Goal: Task Accomplishment & Management: Use online tool/utility

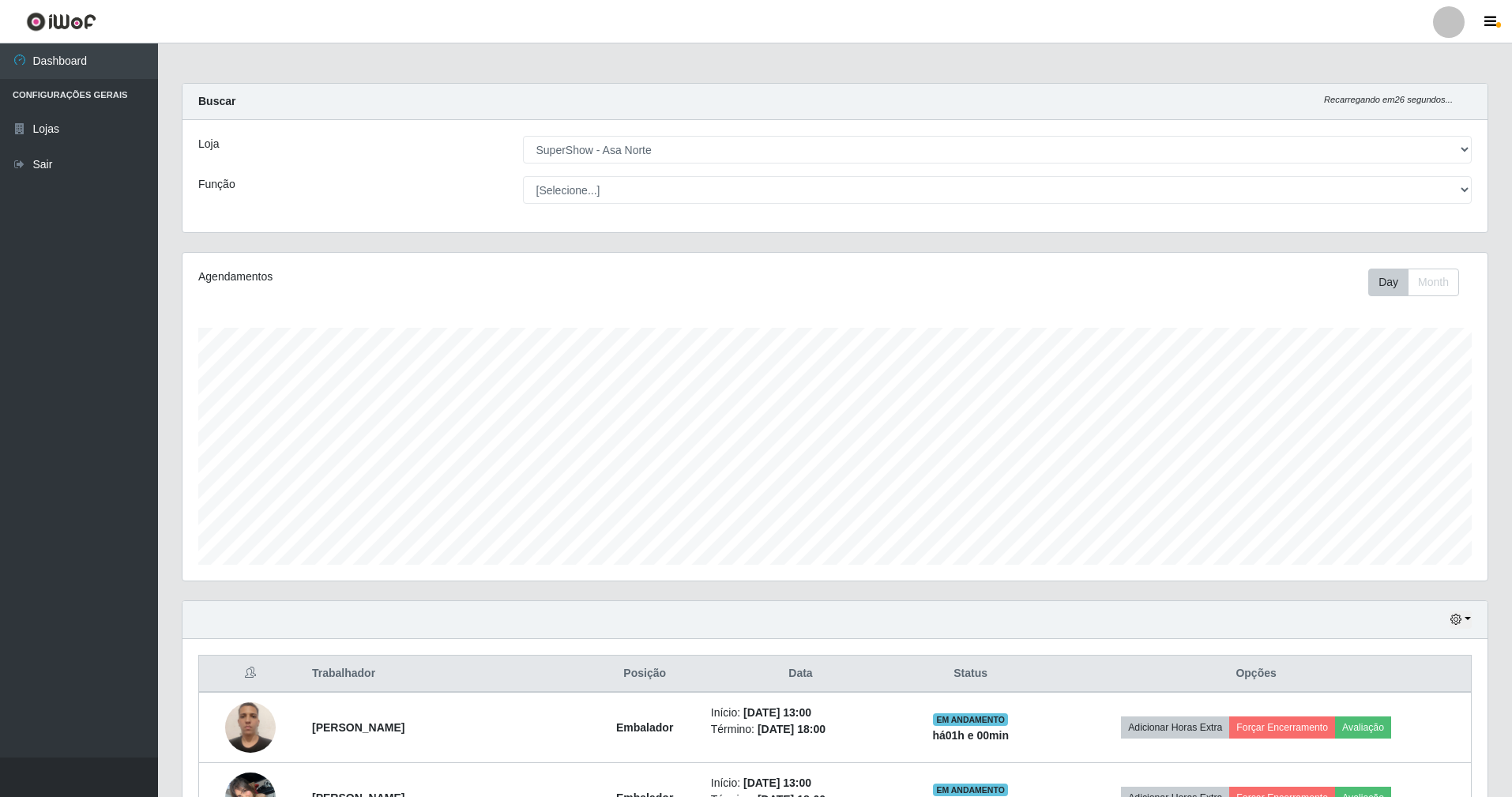
select select "71"
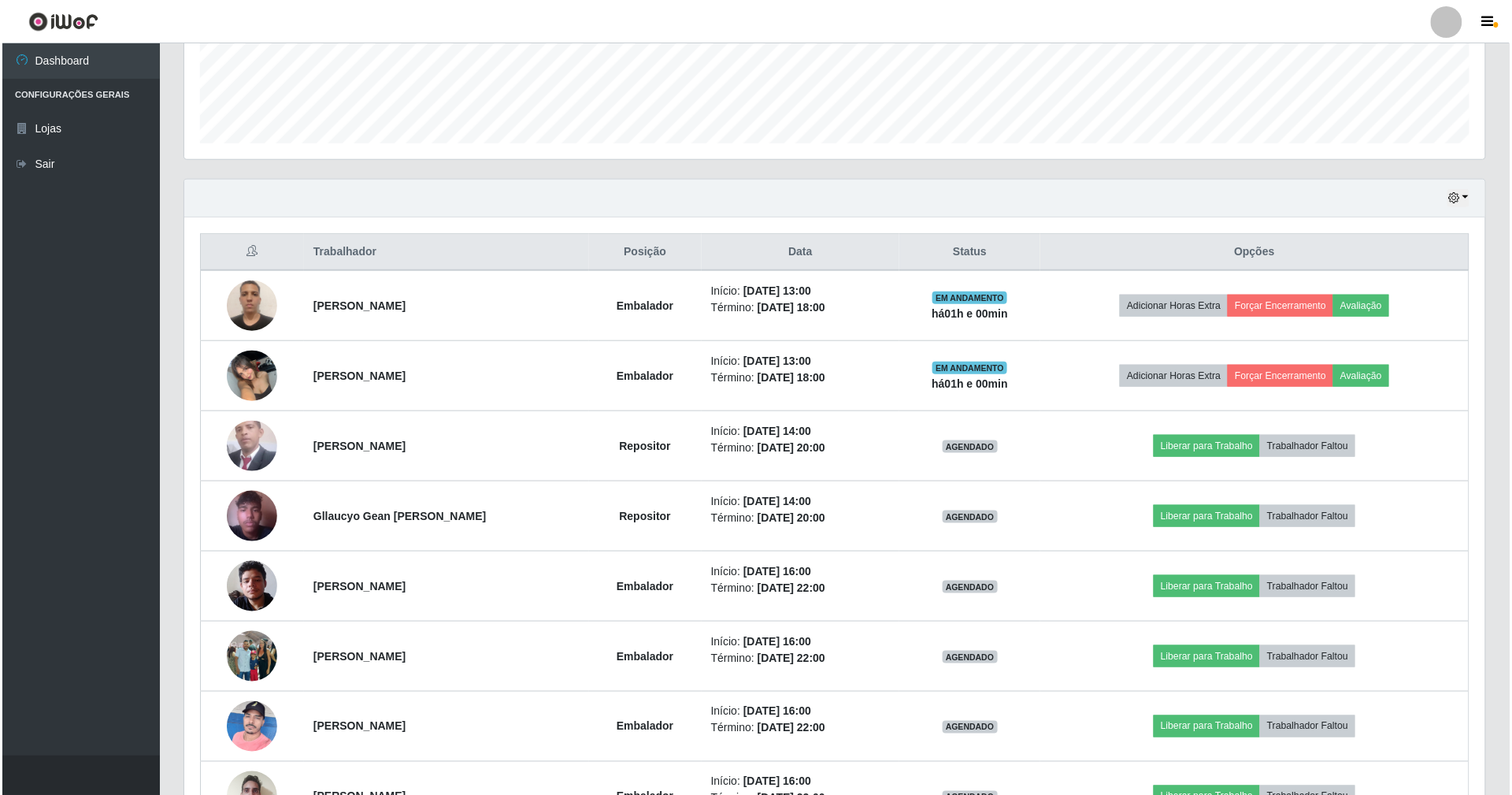
scroll to position [525, 0]
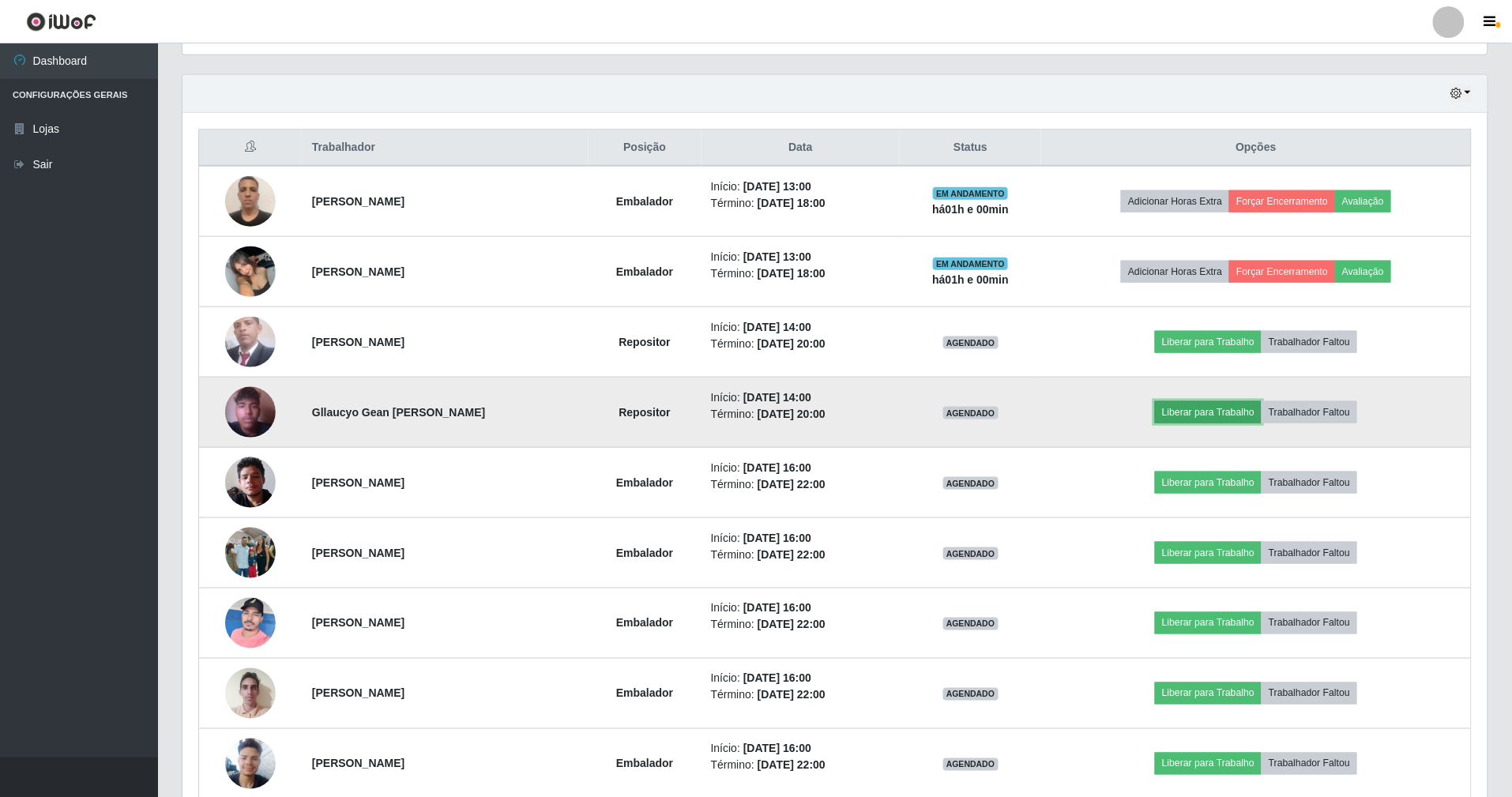
click at [1232, 415] on button "Liberar para Trabalho" at bounding box center [1208, 412] width 107 height 22
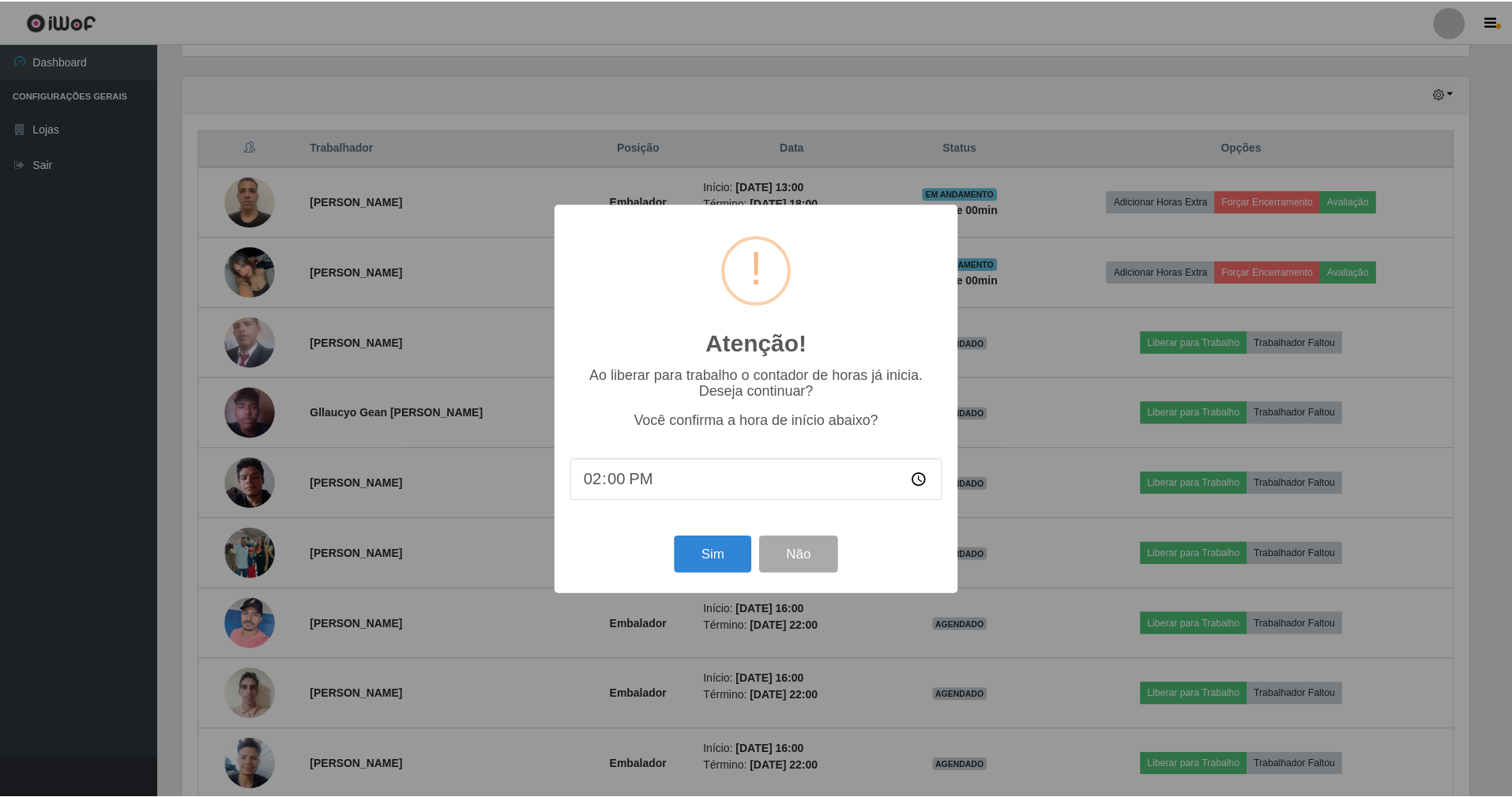
scroll to position [329, 1291]
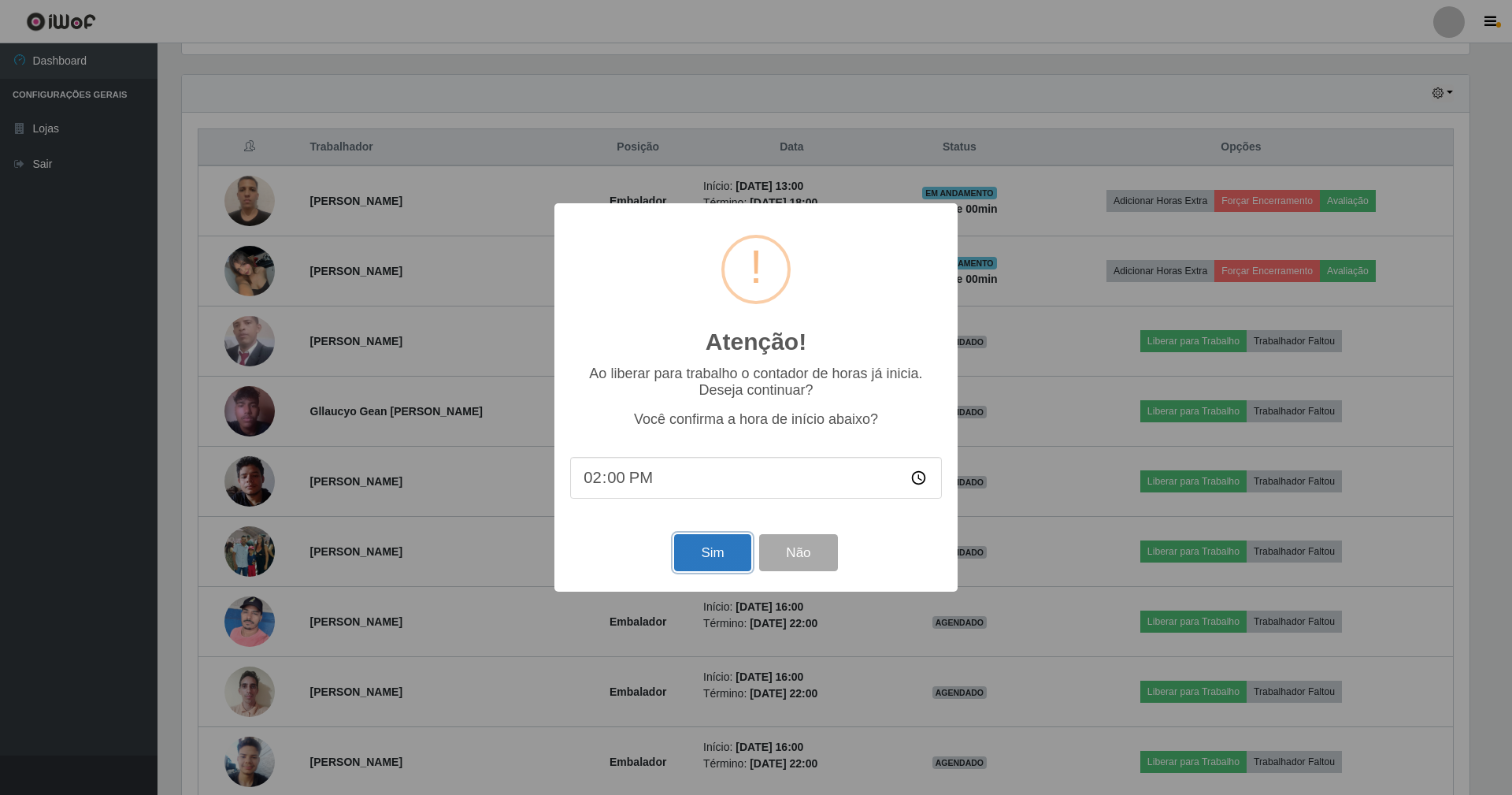
click at [721, 562] on button "Sim" at bounding box center [712, 553] width 76 height 37
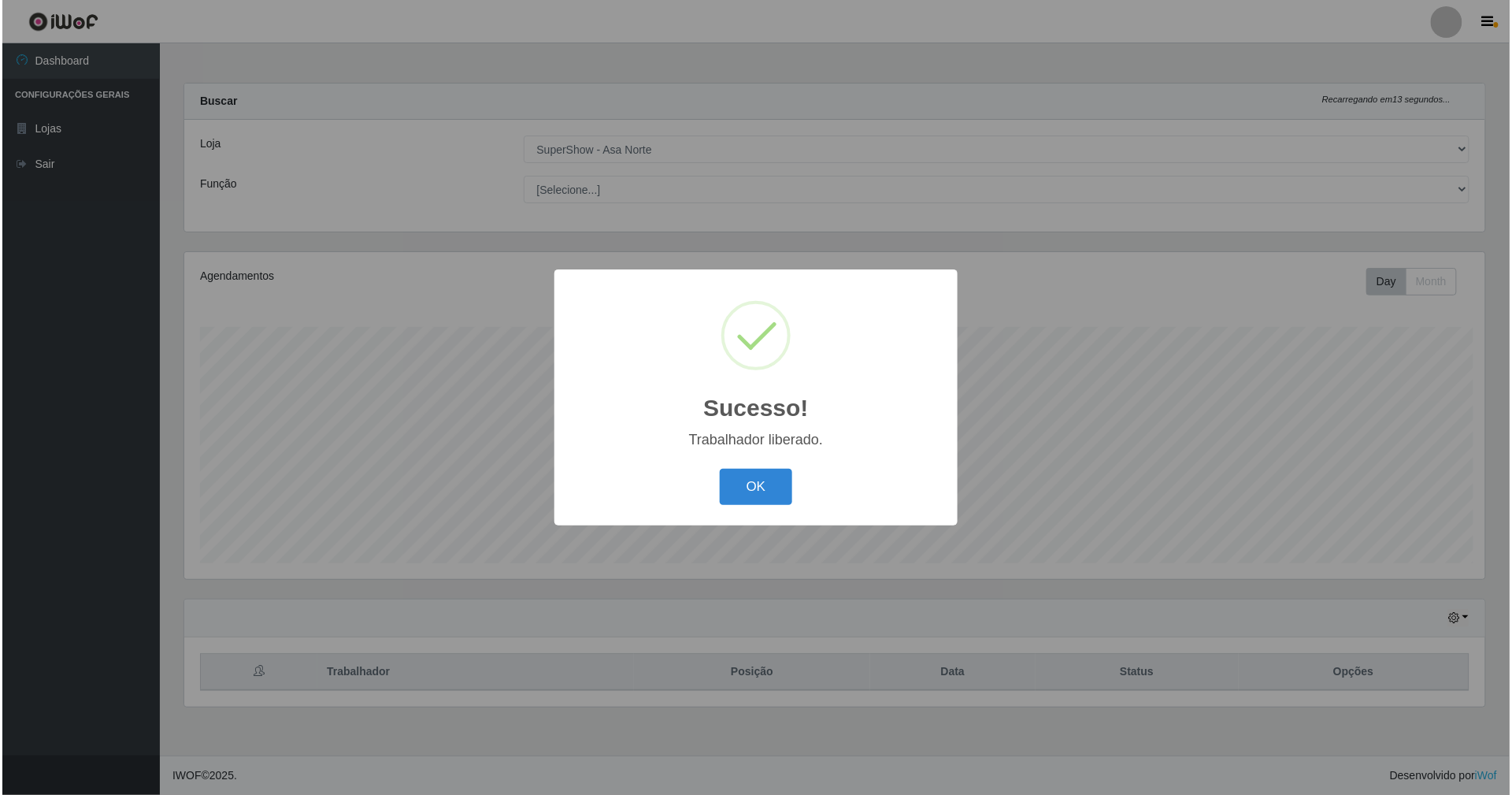
scroll to position [328, 1305]
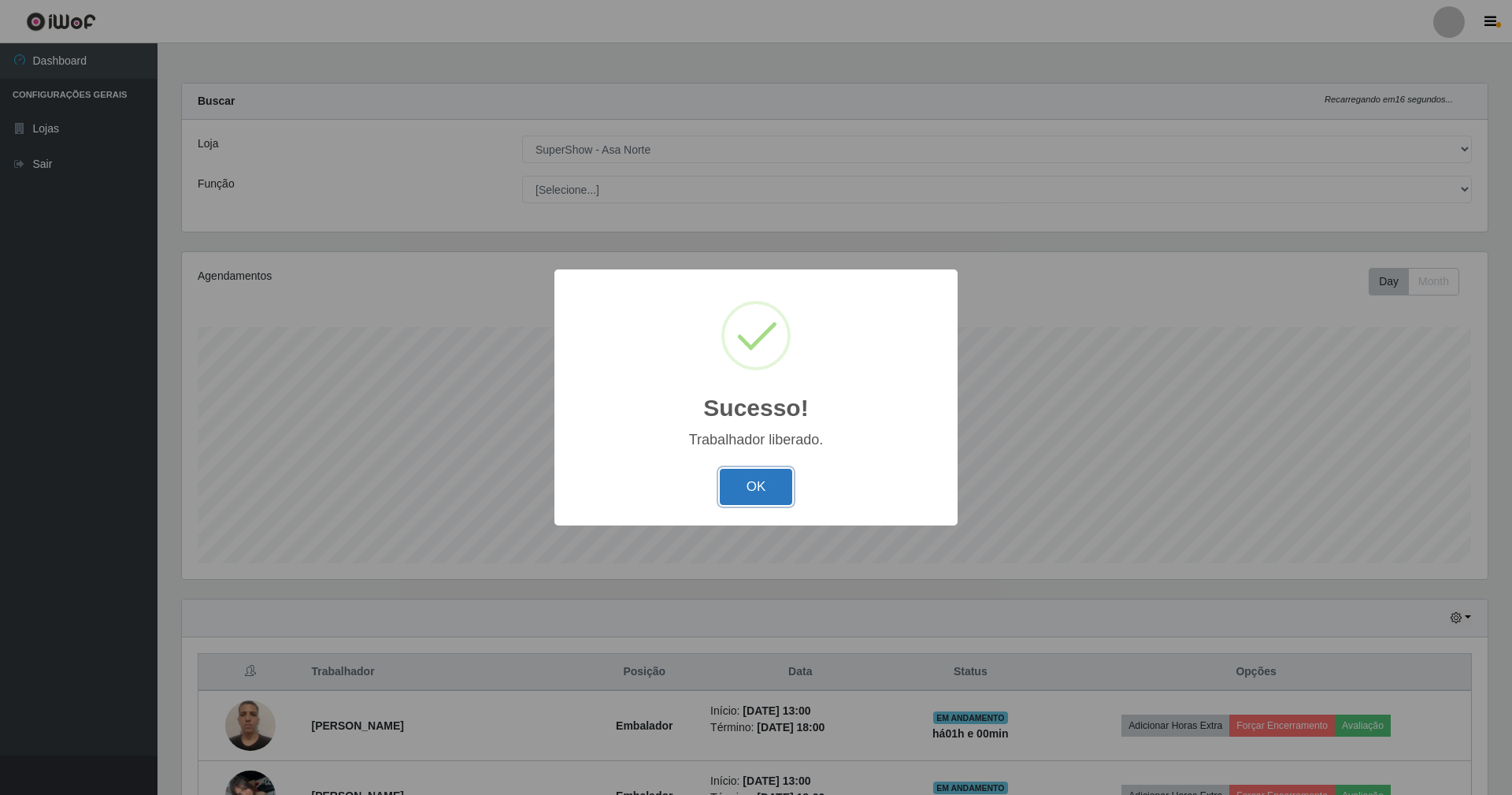
click at [764, 483] on button "OK" at bounding box center [756, 487] width 73 height 37
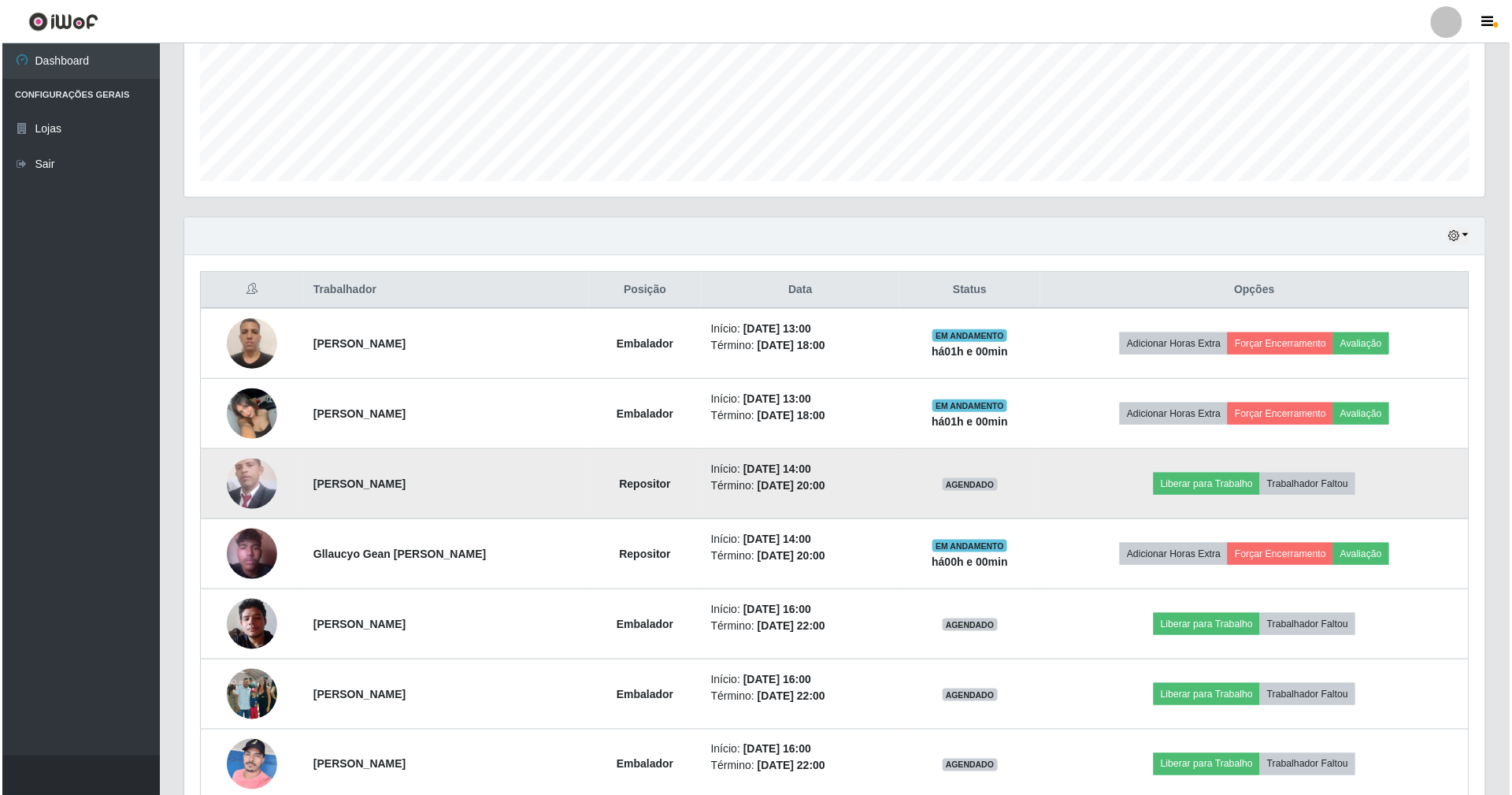
scroll to position [420, 0]
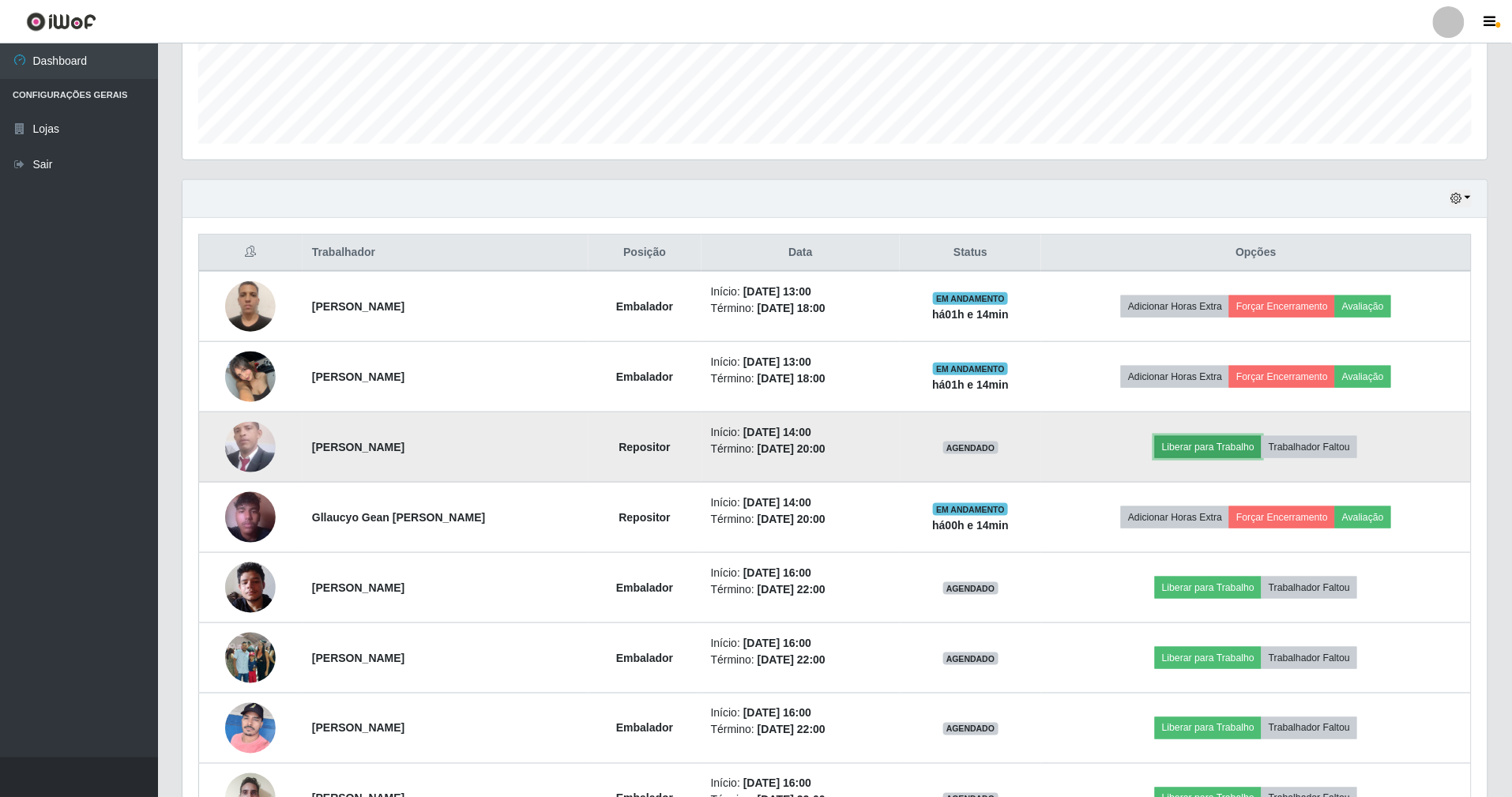
click at [1221, 444] on button "Liberar para Trabalho" at bounding box center [1208, 447] width 107 height 22
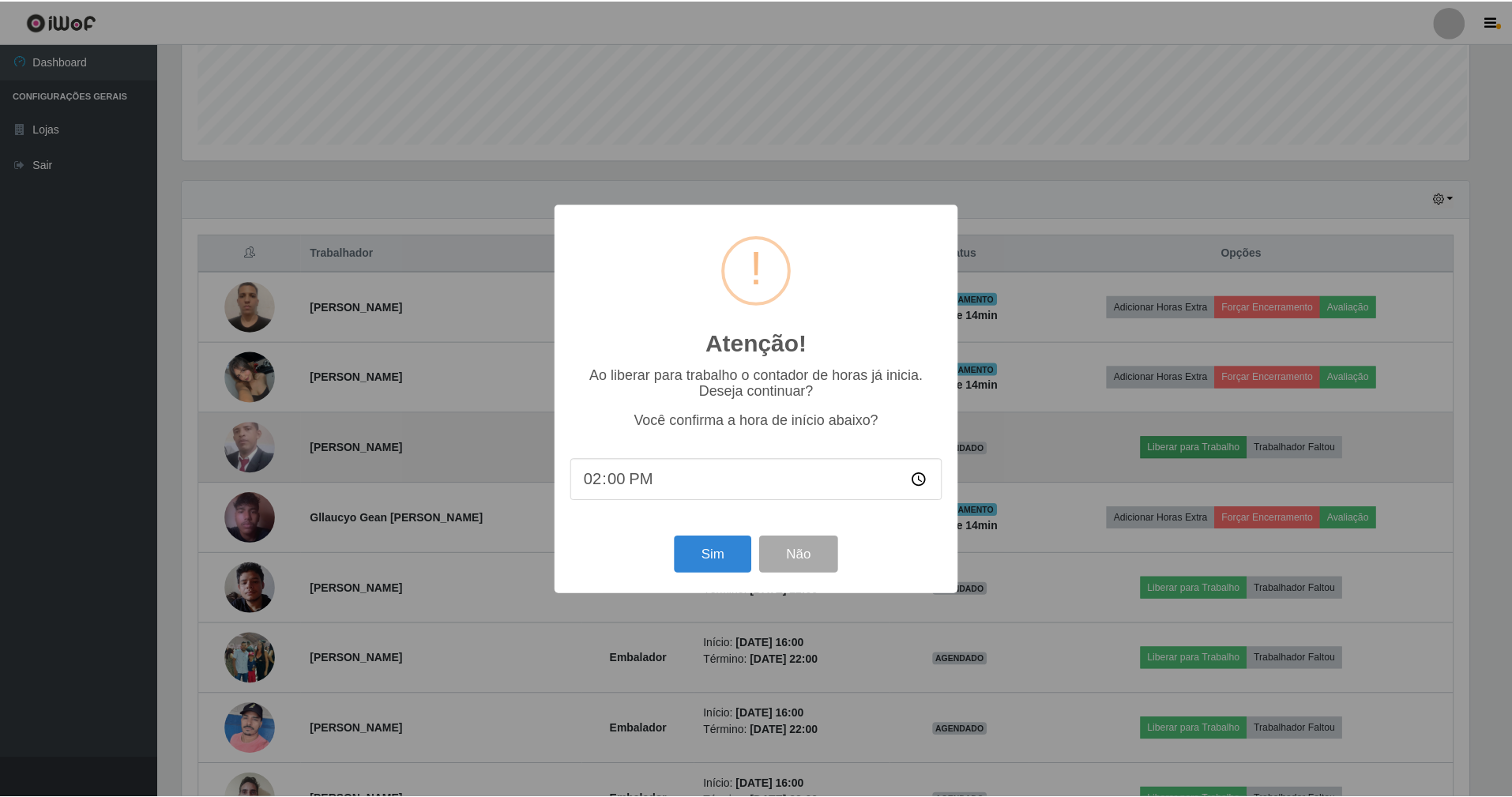
scroll to position [329, 1291]
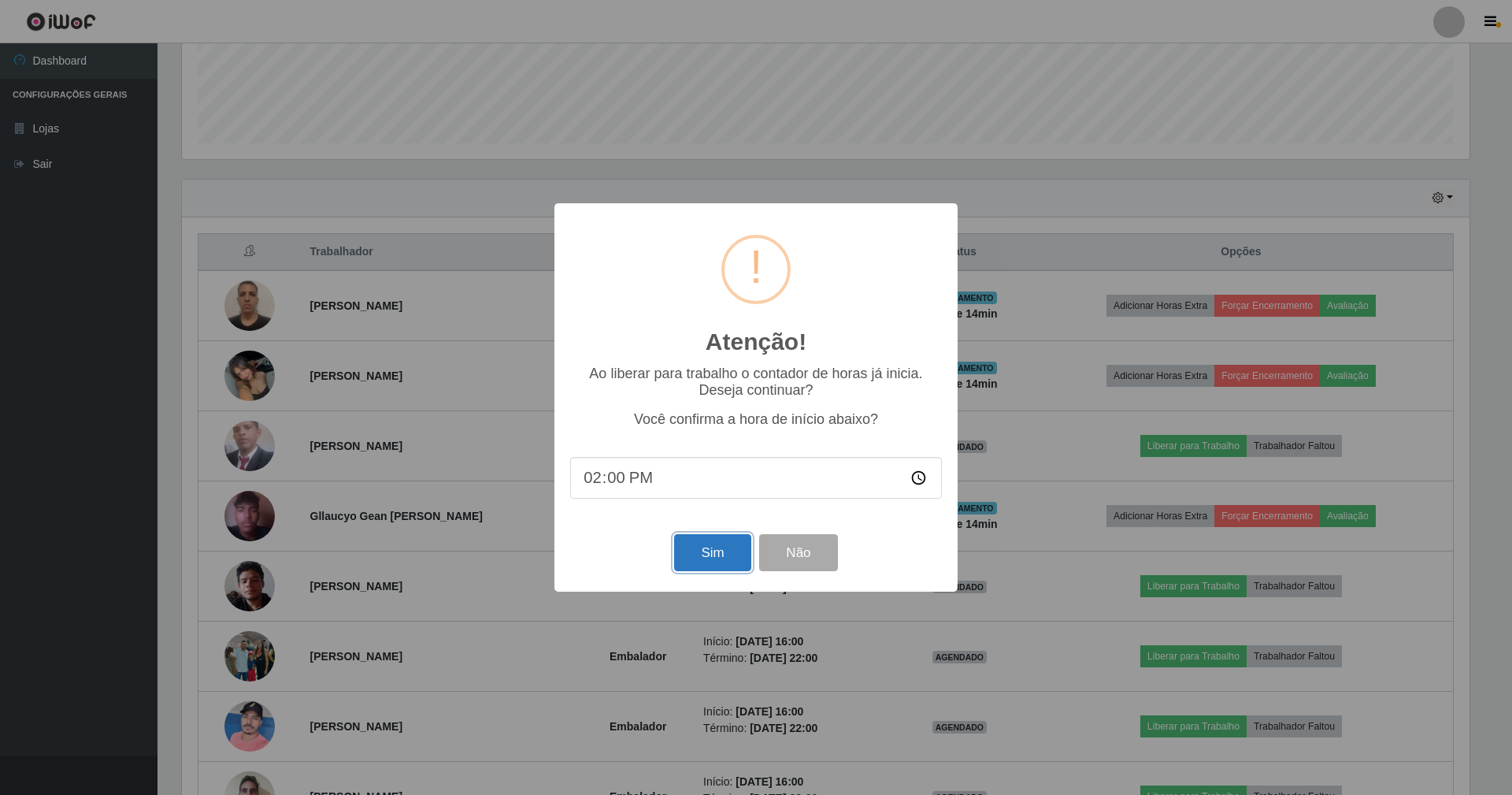
click at [710, 548] on button "Sim" at bounding box center [712, 553] width 76 height 37
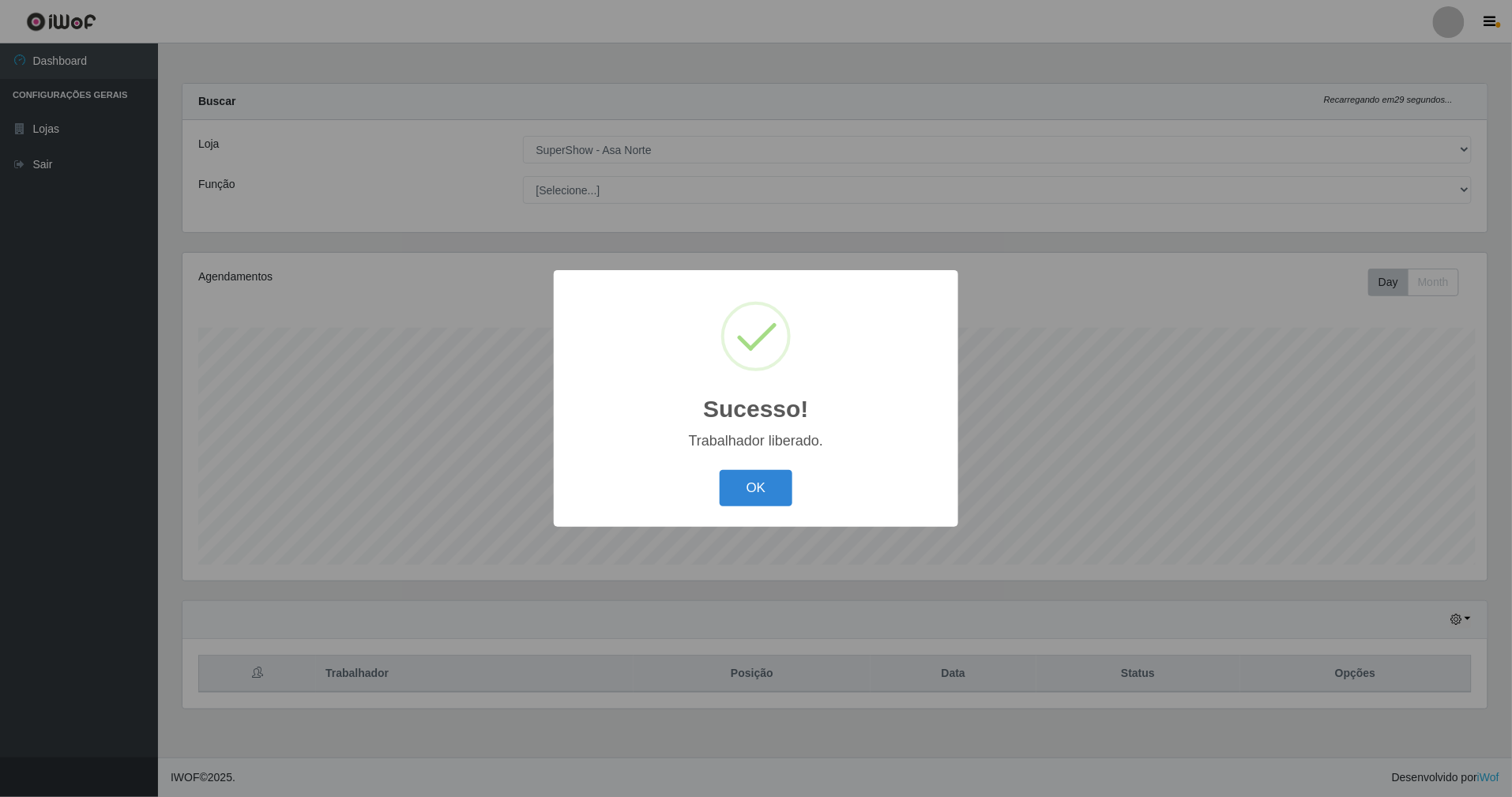
scroll to position [329, 1309]
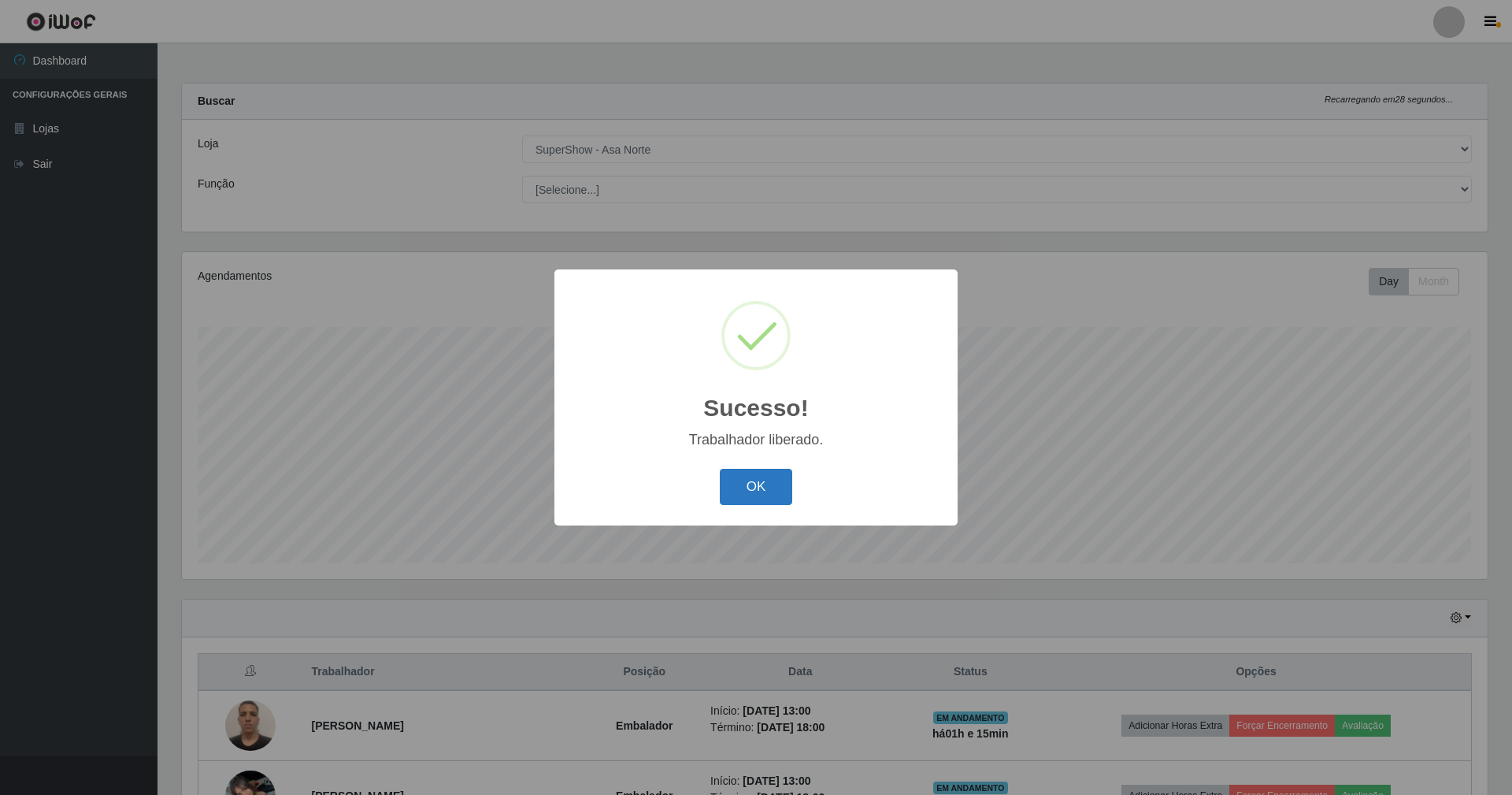
click at [766, 492] on button "OK" at bounding box center [756, 487] width 73 height 37
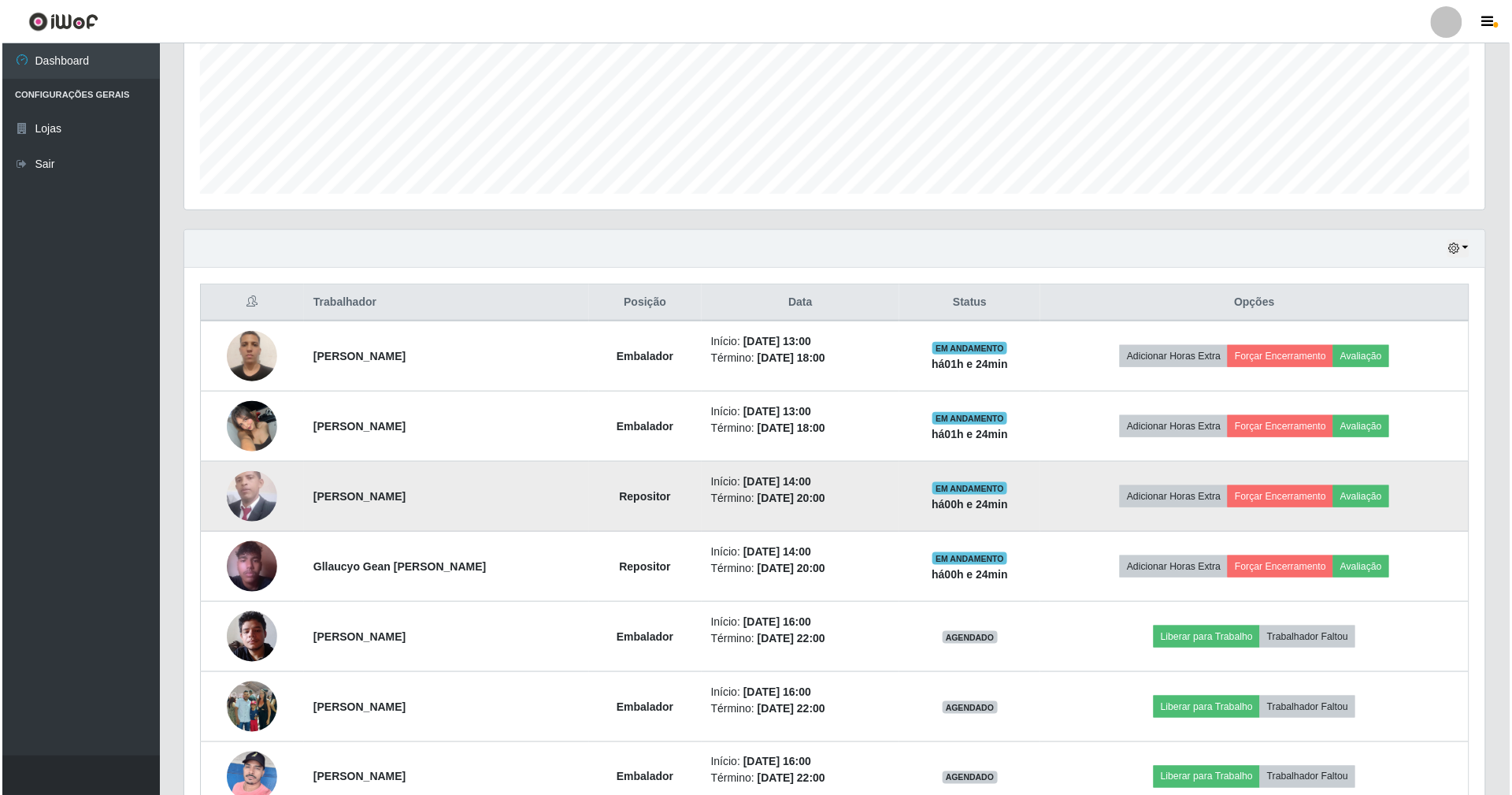
scroll to position [420, 0]
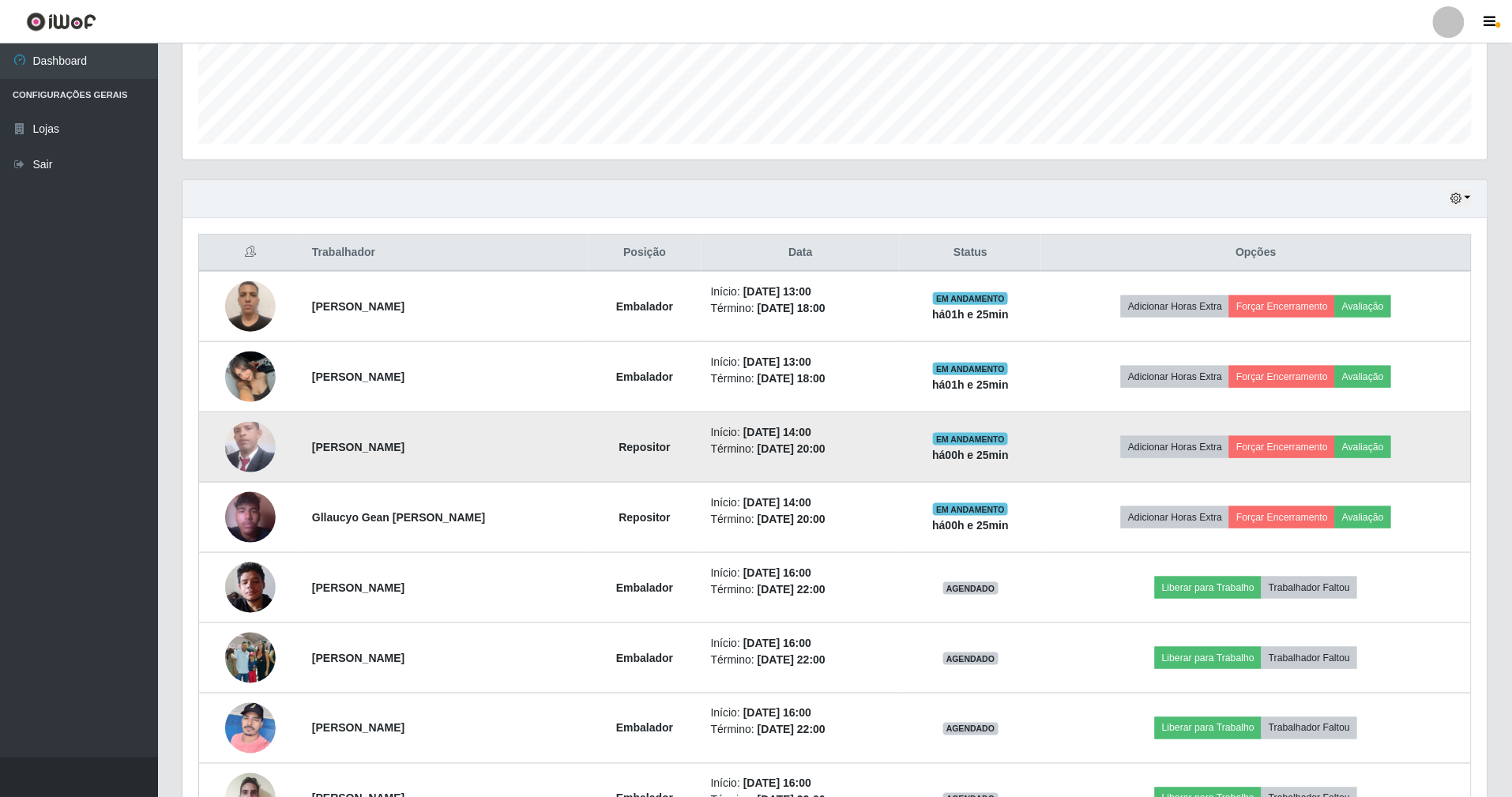
click at [251, 449] on img at bounding box center [251, 446] width 51 height 56
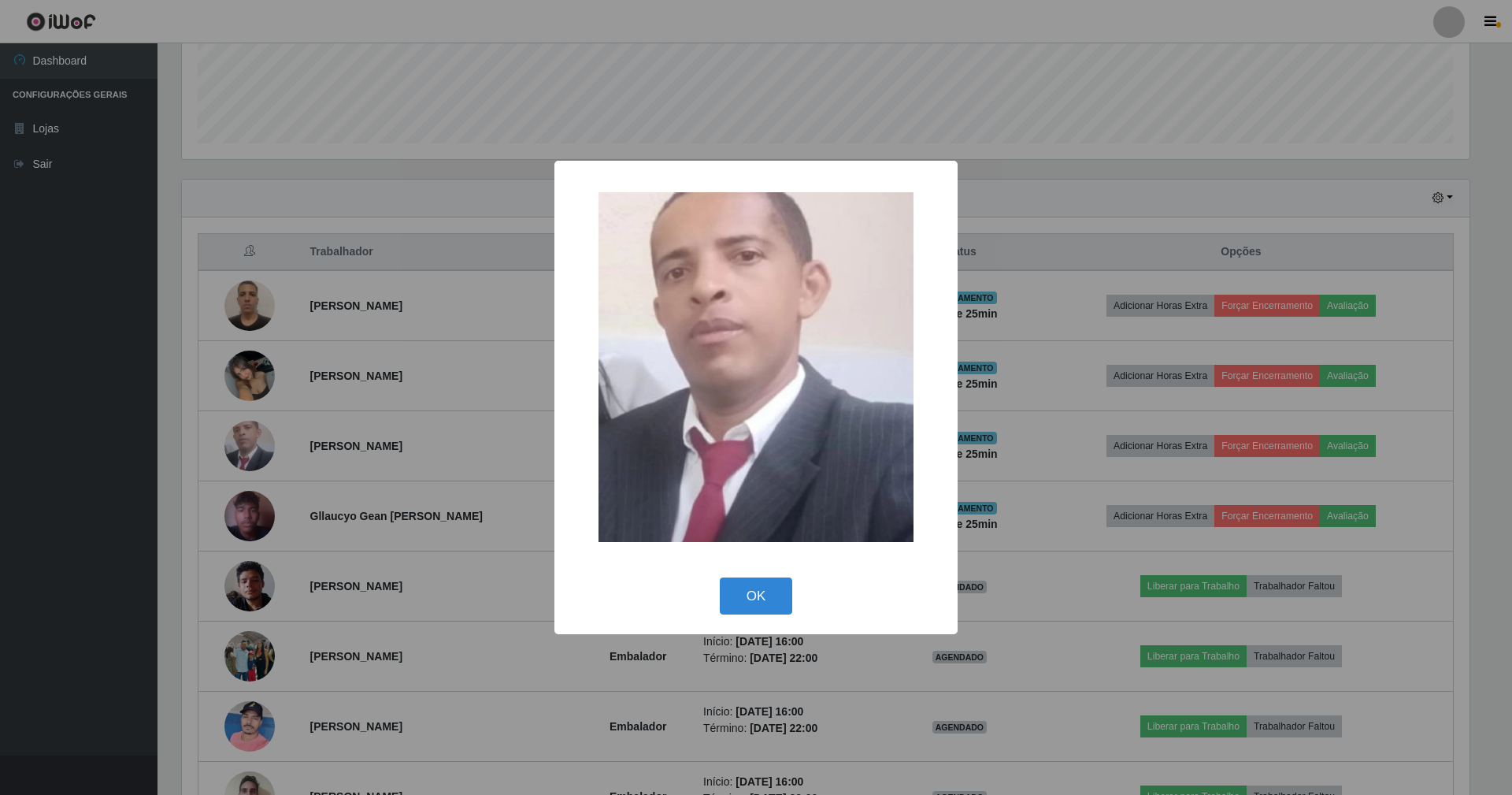
click at [720, 577] on button "OK" at bounding box center [756, 596] width 73 height 37
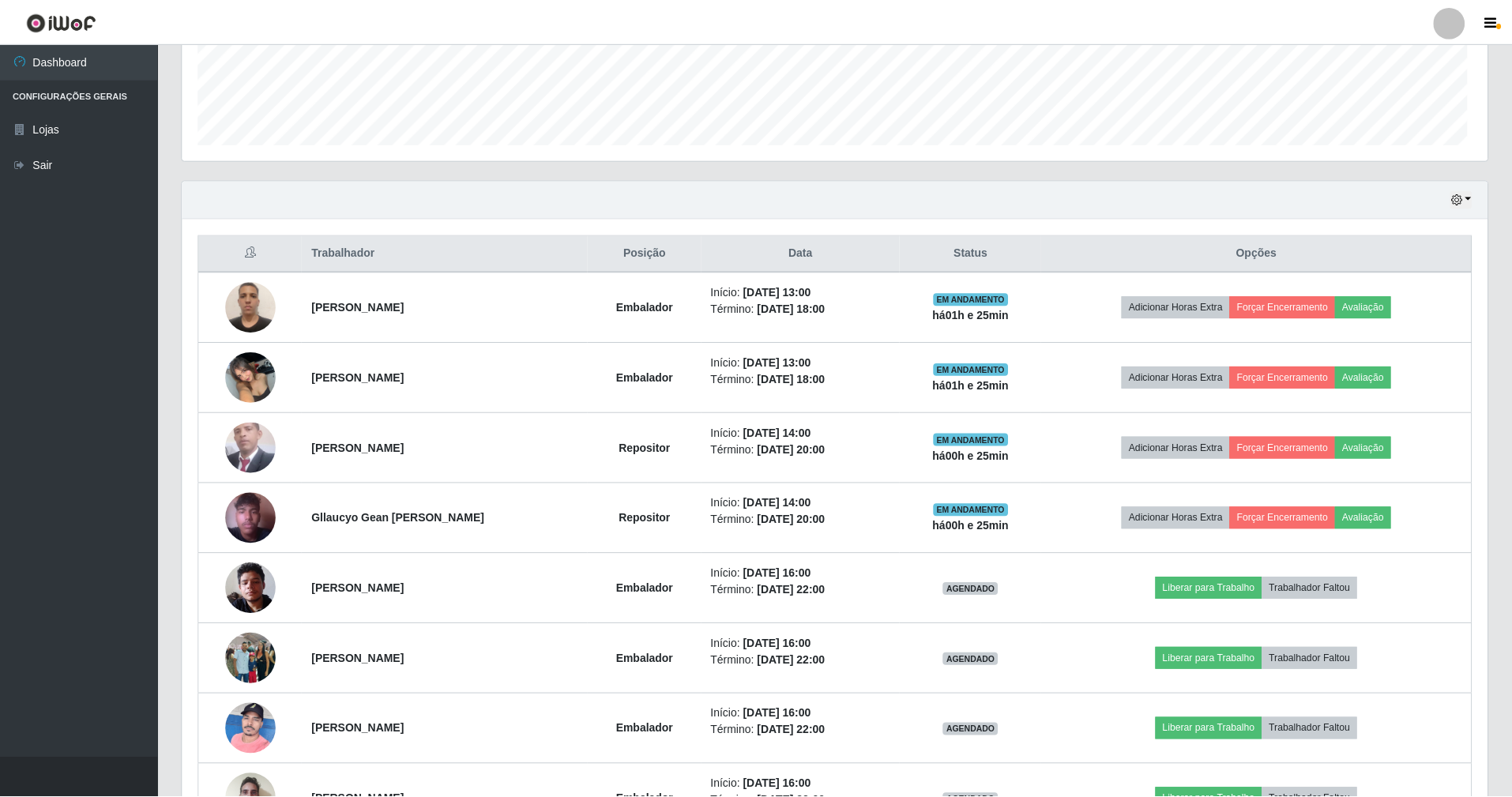
scroll to position [329, 1304]
